Goal: Book appointment/travel/reservation

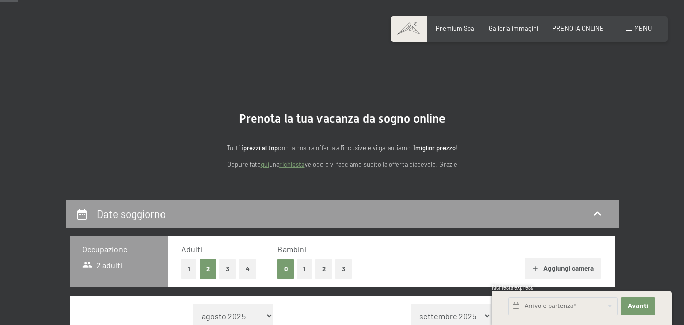
scroll to position [203, 0]
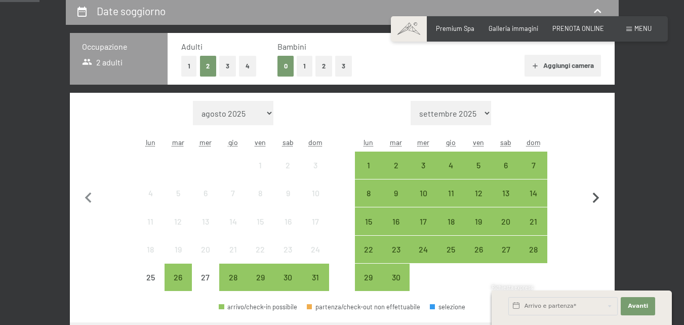
click at [599, 197] on icon "button" at bounding box center [596, 197] width 21 height 21
select select "[DATE]"
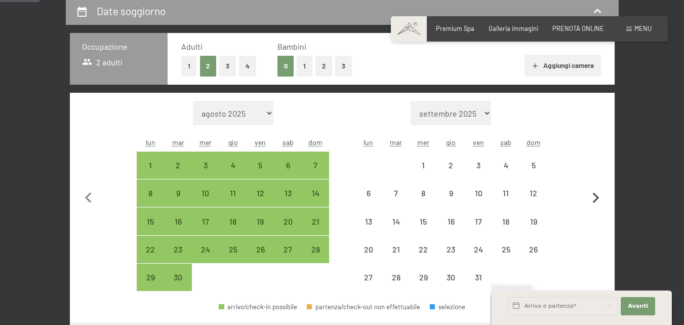
select select "[DATE]"
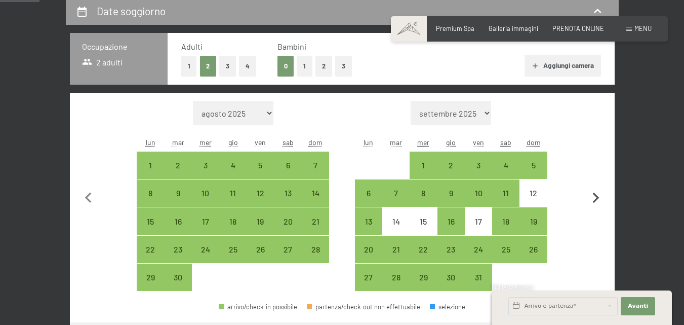
click at [595, 198] on icon "button" at bounding box center [596, 197] width 21 height 21
select select "[DATE]"
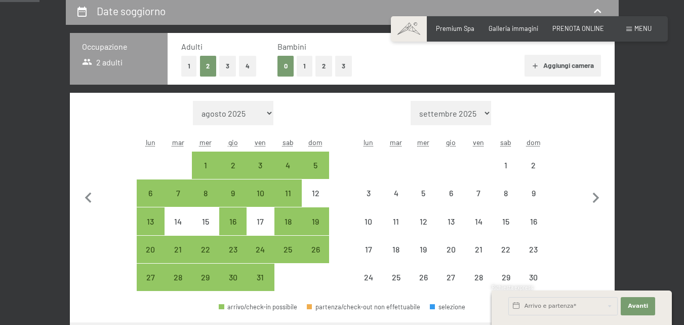
select select "[DATE]"
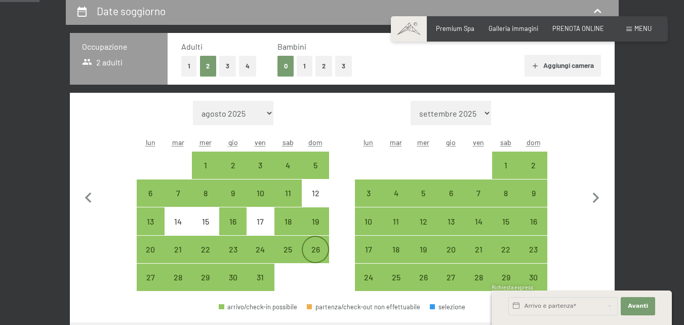
click at [314, 245] on div "26" at bounding box center [315, 257] width 25 height 25
select select "[DATE]"
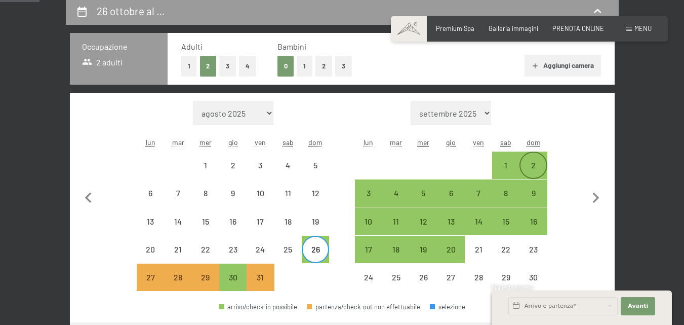
click at [541, 160] on div "2" at bounding box center [533, 164] width 25 height 25
select select "[DATE]"
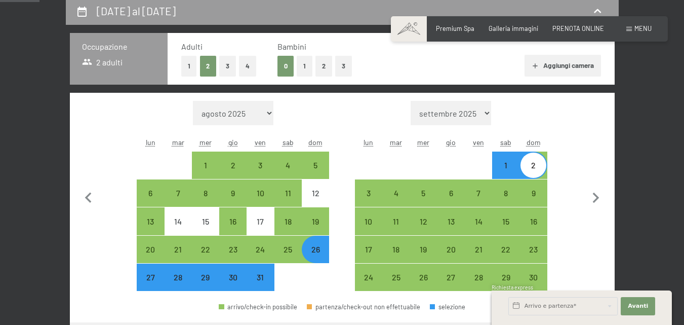
click at [305, 62] on button "1" at bounding box center [305, 66] width 16 height 21
select select "[DATE]"
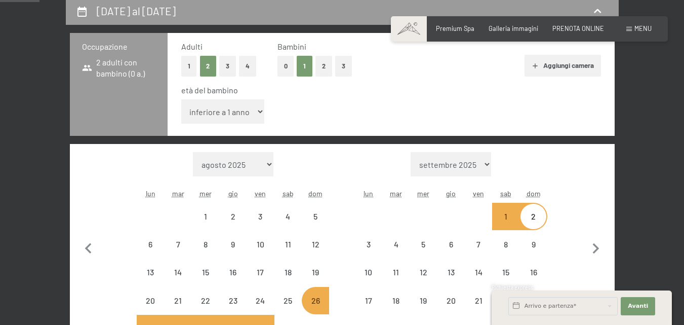
click at [256, 106] on select "inferiore a 1 anno 1 anno 2 anni 3 anni 4 anni 5 anni 6 anni 7 anni 8 anni 9 an…" at bounding box center [223, 111] width 84 height 24
select select "[DATE]"
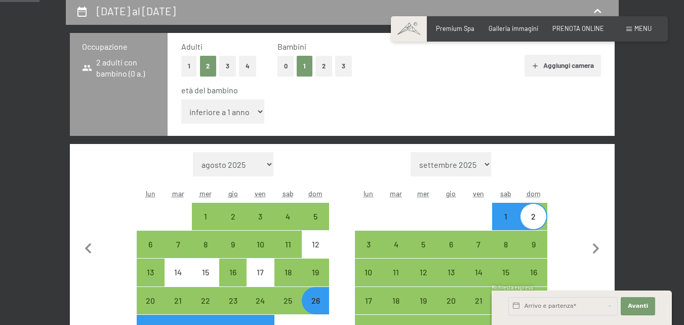
select select "11"
click at [181, 99] on select "inferiore a 1 anno 1 anno 2 anni 3 anni 4 anni 5 anni 6 anni 7 anni 8 anni 9 an…" at bounding box center [223, 111] width 84 height 24
select select "[DATE]"
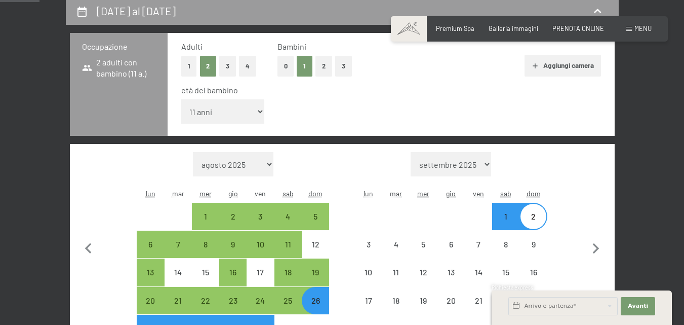
select select "[DATE]"
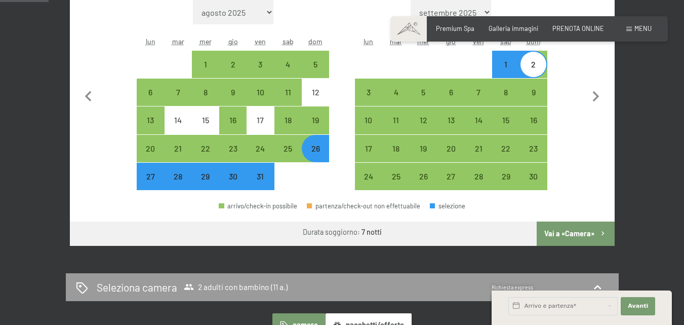
click at [563, 236] on button "Vai a «Camera»" at bounding box center [575, 233] width 77 height 24
select select "[DATE]"
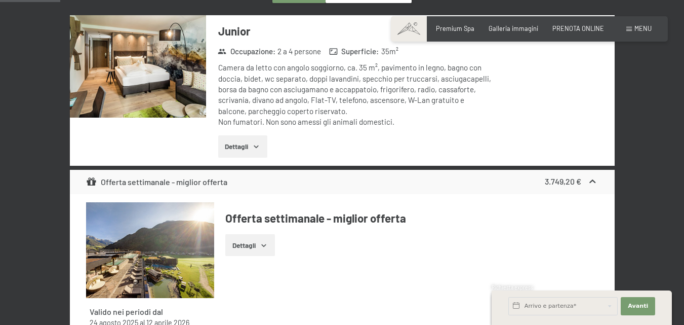
scroll to position [99, 0]
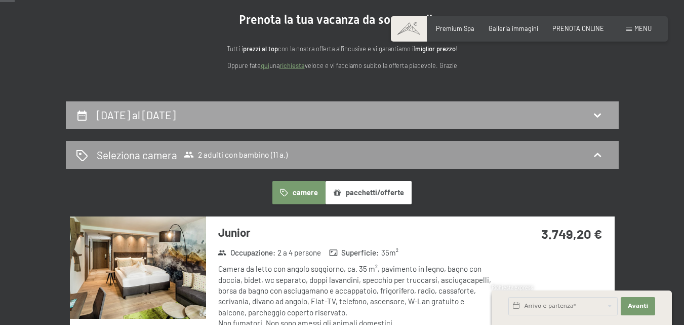
click at [143, 113] on h2 "[DATE] al [DATE]" at bounding box center [136, 114] width 79 height 13
select select "11"
select select "[DATE]"
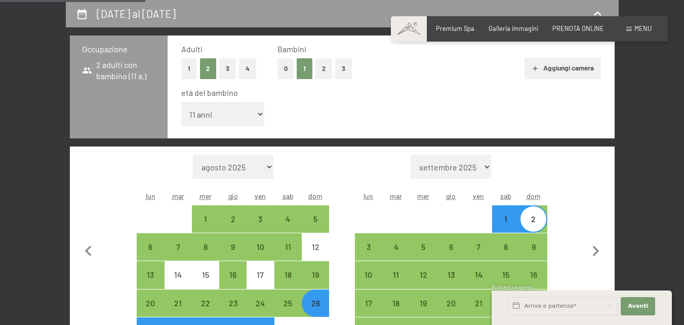
scroll to position [251, 0]
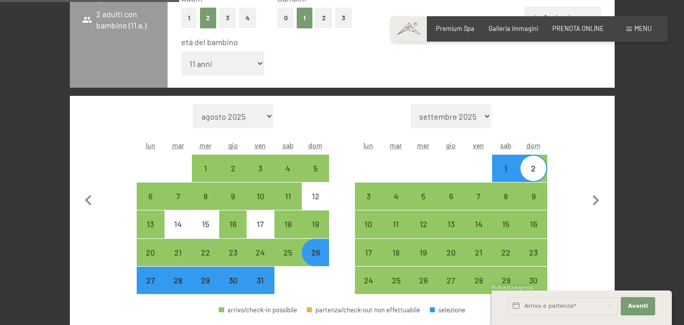
click at [536, 173] on div "2" at bounding box center [533, 176] width 25 height 25
select select "[DATE]"
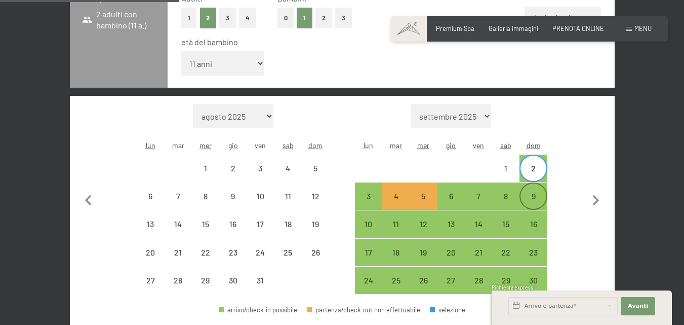
click at [534, 200] on div "9" at bounding box center [533, 204] width 25 height 25
select select "[DATE]"
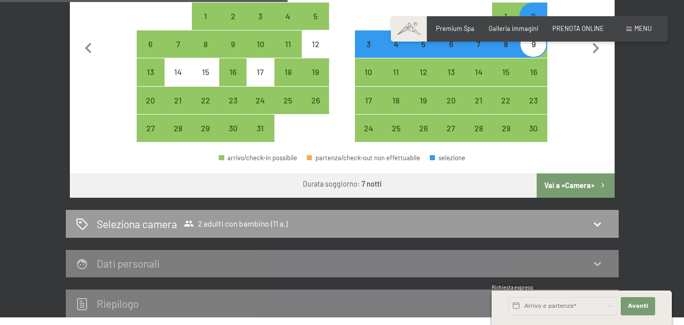
click at [559, 182] on button "Vai a «Camera»" at bounding box center [575, 185] width 77 height 24
select select "[DATE]"
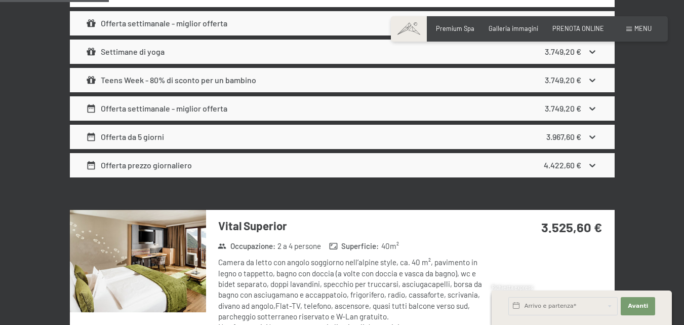
scroll to position [504, 0]
